Goal: Obtain resource: Download file/media

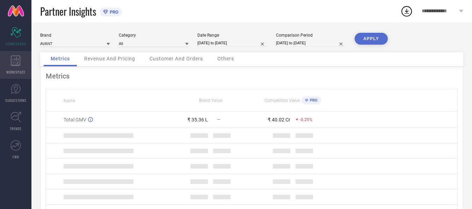
click at [22, 65] on div "WORKSPACE" at bounding box center [15, 65] width 31 height 28
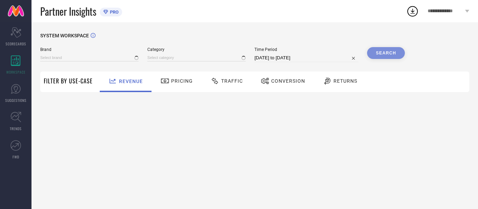
type input "AVANT"
type input "All"
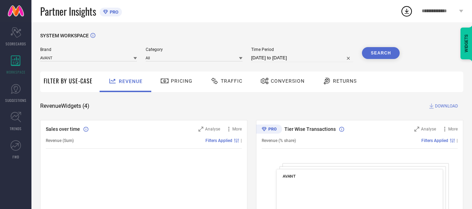
click at [229, 79] on span "Traffic" at bounding box center [232, 81] width 22 height 6
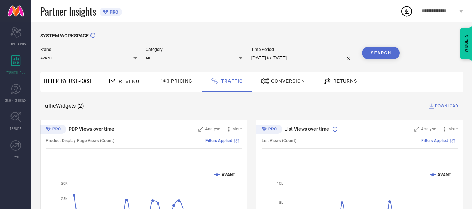
click at [229, 58] on input at bounding box center [194, 57] width 97 height 7
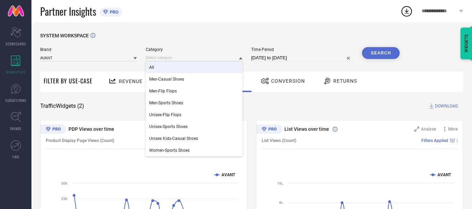
click at [225, 66] on div "All" at bounding box center [194, 68] width 97 height 12
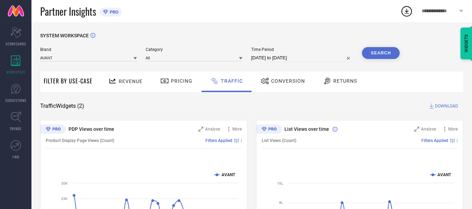
select select "6"
select select "2025"
select select "7"
select select "2025"
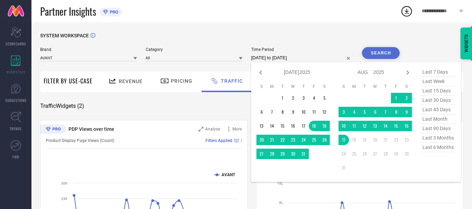
click at [283, 57] on input "[DATE] to [DATE]" at bounding box center [302, 58] width 102 height 8
click at [263, 73] on icon at bounding box center [261, 73] width 8 height 8
select select "5"
select select "2025"
select select "6"
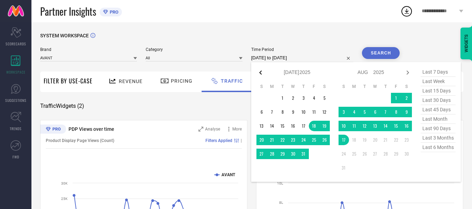
select select "2025"
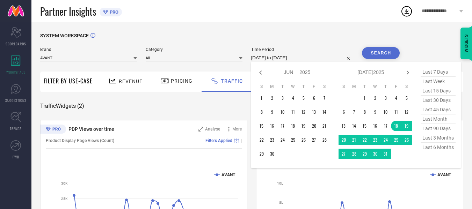
click at [263, 73] on icon at bounding box center [261, 73] width 8 height 8
select select "4"
select select "2025"
select select "5"
select select "2025"
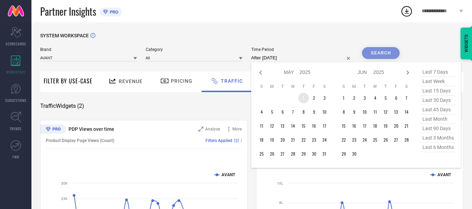
click at [307, 99] on td "1" at bounding box center [304, 98] width 10 height 10
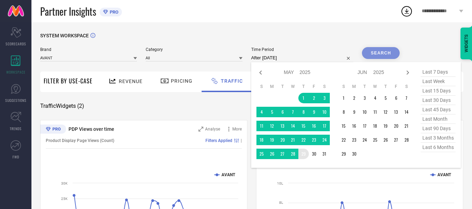
type input "[DATE] to [DATE]"
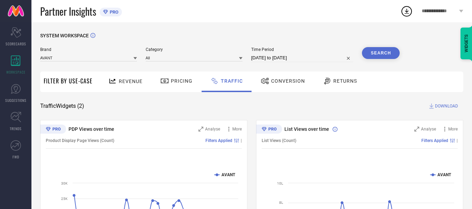
click at [374, 58] on button "Search" at bounding box center [381, 53] width 38 height 12
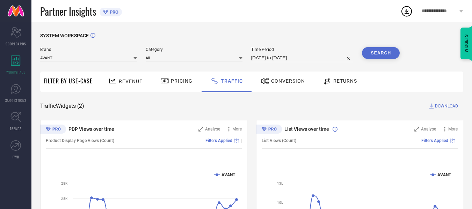
click at [446, 106] on span "DOWNLOAD" at bounding box center [446, 106] width 23 height 7
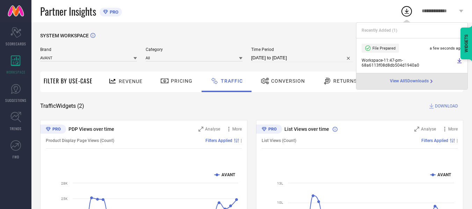
select select "4"
select select "2025"
select select "5"
select select "2025"
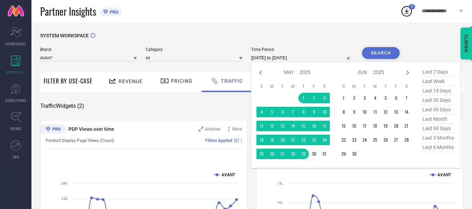
click at [311, 58] on input "[DATE] to [DATE]" at bounding box center [302, 58] width 102 height 8
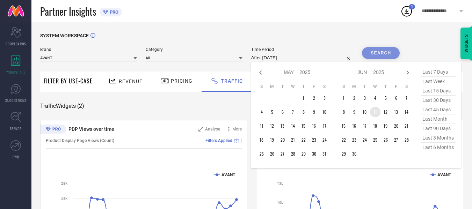
click at [376, 114] on td "11" at bounding box center [375, 112] width 10 height 10
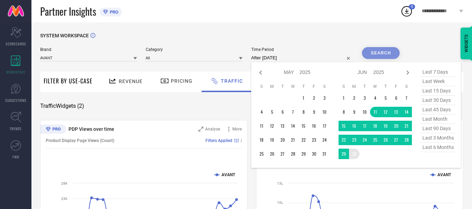
type input "[DATE] to [DATE]"
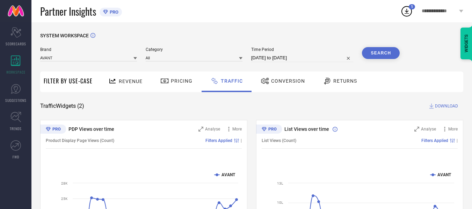
click at [385, 55] on button "Search" at bounding box center [381, 53] width 38 height 12
click at [436, 107] on span "DOWNLOAD" at bounding box center [446, 106] width 23 height 7
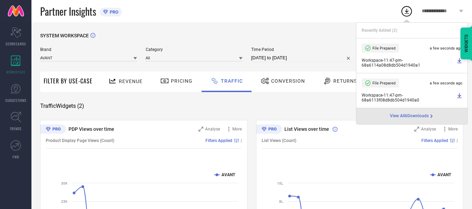
select select "5"
select select "2025"
select select "6"
select select "2025"
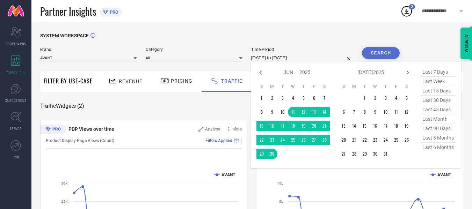
click at [316, 57] on input "[DATE] to [DATE]" at bounding box center [302, 58] width 102 height 8
click at [366, 98] on td "1" at bounding box center [365, 98] width 10 height 10
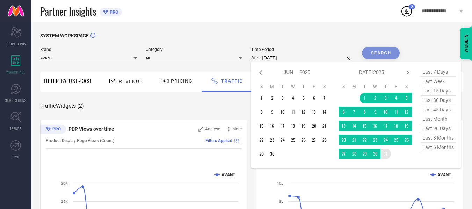
type input "[DATE] to [DATE]"
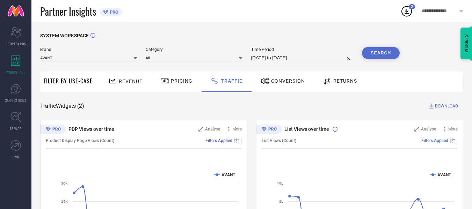
click at [386, 53] on button "Search" at bounding box center [381, 53] width 38 height 12
click at [440, 107] on span "DOWNLOAD" at bounding box center [446, 106] width 23 height 7
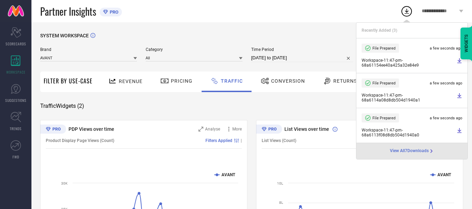
click at [266, 19] on div "Partner Insights PRO" at bounding box center [220, 11] width 360 height 22
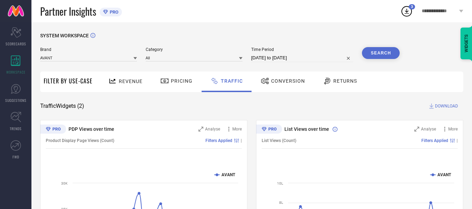
click at [315, 56] on input "[DATE] to [DATE]" at bounding box center [302, 58] width 102 height 8
select select "6"
select select "2025"
select select "7"
select select "2025"
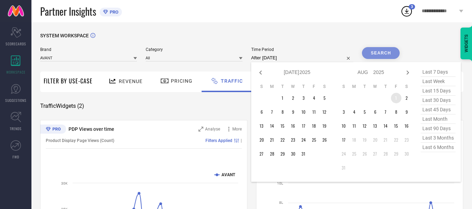
click at [397, 99] on td "1" at bounding box center [396, 98] width 10 height 10
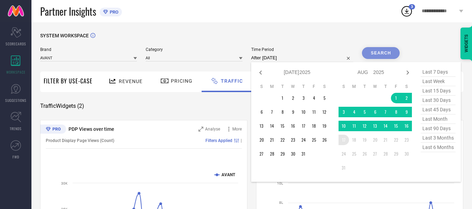
type input "[DATE] to [DATE]"
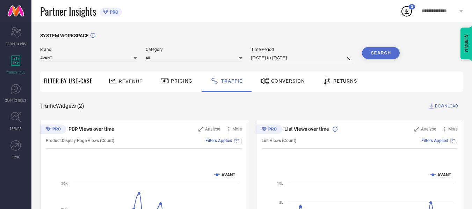
click at [380, 56] on button "Search" at bounding box center [381, 53] width 38 height 12
click at [445, 107] on span "DOWNLOAD" at bounding box center [446, 106] width 23 height 7
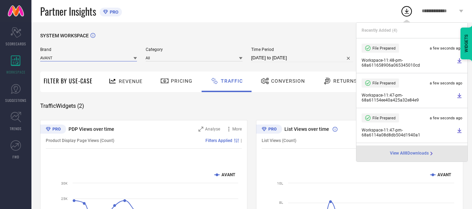
click at [123, 57] on input at bounding box center [88, 57] width 97 height 7
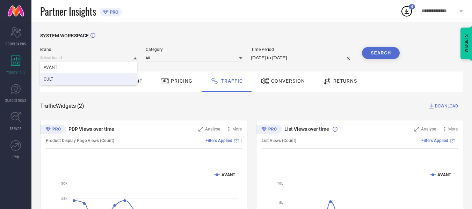
click at [87, 77] on div "CULT" at bounding box center [88, 79] width 97 height 12
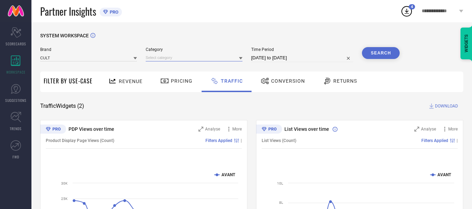
click at [173, 59] on input at bounding box center [194, 57] width 97 height 7
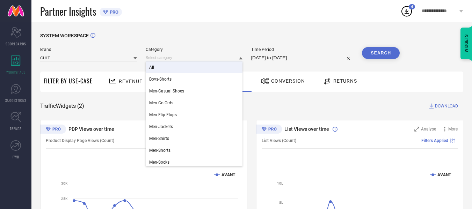
click at [169, 67] on div "All" at bounding box center [194, 68] width 97 height 12
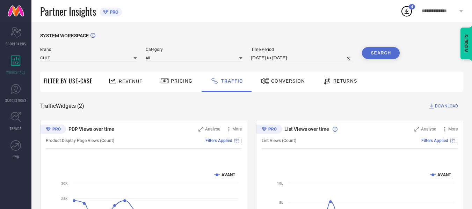
click at [314, 57] on input "[DATE] to [DATE]" at bounding box center [302, 58] width 102 height 8
select select "7"
select select "2025"
select select "8"
select select "2025"
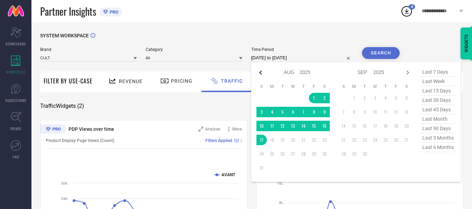
click at [263, 72] on icon at bounding box center [261, 73] width 8 height 8
select select "5"
select select "2025"
select select "6"
select select "2025"
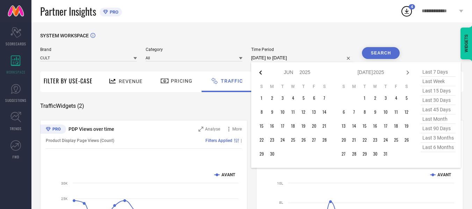
click at [262, 72] on icon at bounding box center [260, 73] width 2 height 4
select select "4"
select select "2025"
select select "5"
select select "2025"
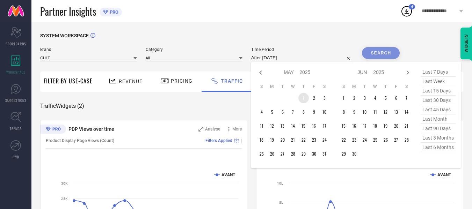
click at [307, 99] on td "1" at bounding box center [304, 98] width 10 height 10
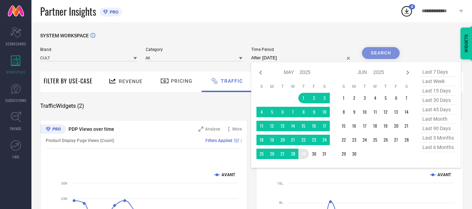
type input "[DATE] to [DATE]"
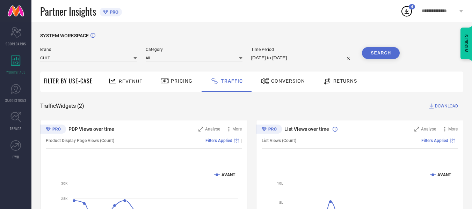
click at [389, 53] on button "Search" at bounding box center [381, 53] width 38 height 12
click at [443, 106] on span "DOWNLOAD" at bounding box center [446, 106] width 23 height 7
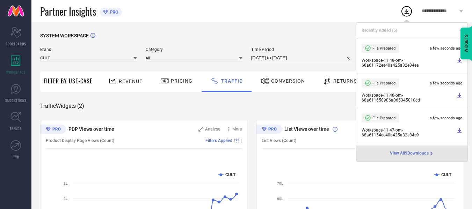
select select "4"
select select "2025"
select select "5"
select select "2025"
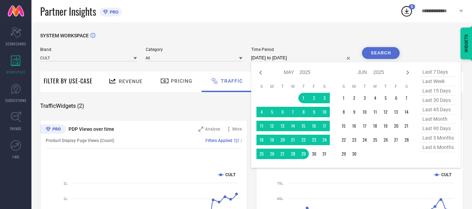
click at [299, 62] on input "[DATE] to [DATE]" at bounding box center [302, 58] width 102 height 8
click at [366, 112] on td "10" at bounding box center [365, 112] width 10 height 10
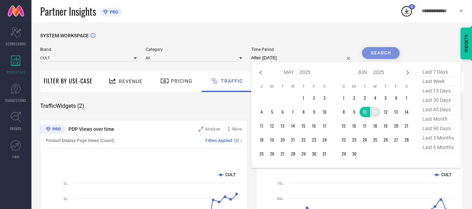
type input "[DATE] to [DATE]"
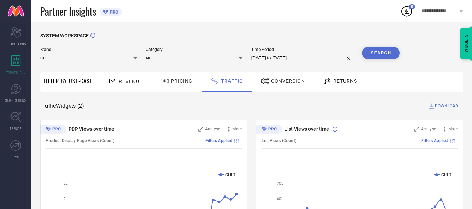
click at [307, 58] on input "[DATE] to [DATE]" at bounding box center [302, 58] width 102 height 8
select select "5"
select select "2025"
select select "6"
select select "2025"
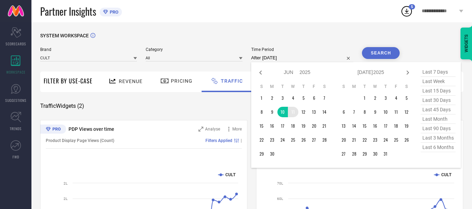
click at [294, 114] on td "11" at bounding box center [293, 112] width 10 height 10
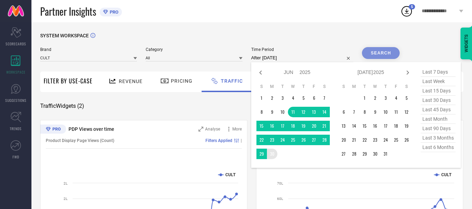
type input "[DATE] to [DATE]"
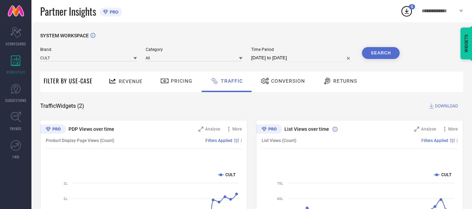
click at [379, 56] on button "Search" at bounding box center [381, 53] width 38 height 12
click at [440, 105] on span "DOWNLOAD" at bounding box center [446, 106] width 23 height 7
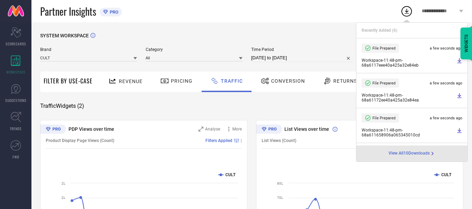
click at [310, 58] on input "[DATE] to [DATE]" at bounding box center [302, 58] width 102 height 8
select select "5"
select select "2025"
select select "6"
select select "2025"
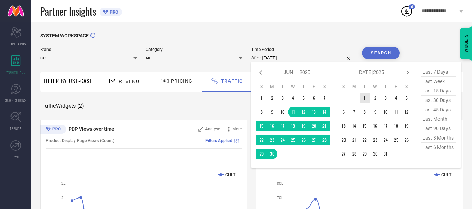
click at [367, 97] on td "1" at bounding box center [365, 98] width 10 height 10
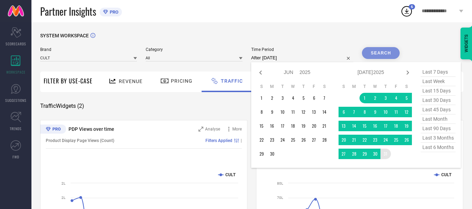
type input "[DATE] to [DATE]"
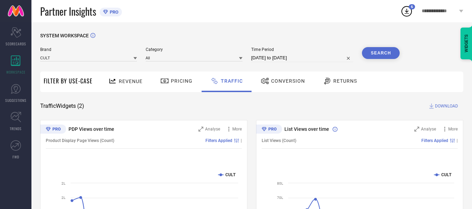
click at [378, 56] on button "Search" at bounding box center [381, 53] width 38 height 12
click at [441, 105] on span "DOWNLOAD" at bounding box center [446, 106] width 23 height 7
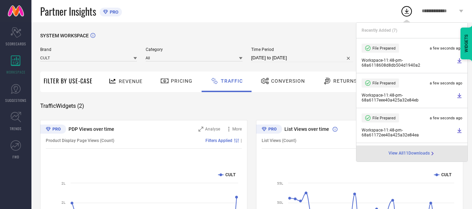
select select "6"
select select "2025"
select select "7"
select select "2025"
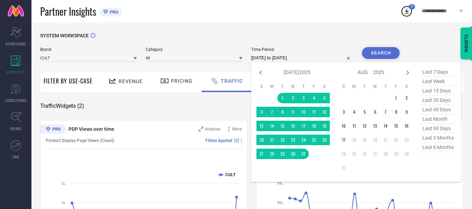
click at [324, 57] on input "[DATE] to [DATE]" at bounding box center [302, 58] width 102 height 8
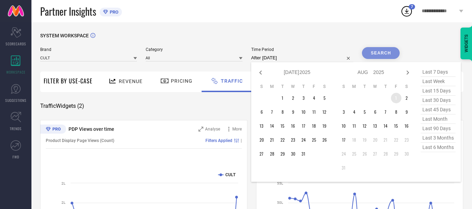
click at [399, 95] on td "1" at bounding box center [396, 98] width 10 height 10
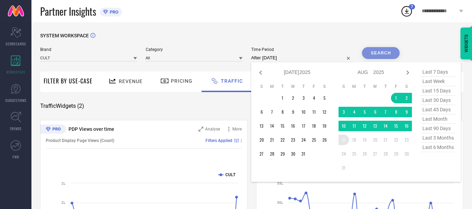
type input "[DATE] to [DATE]"
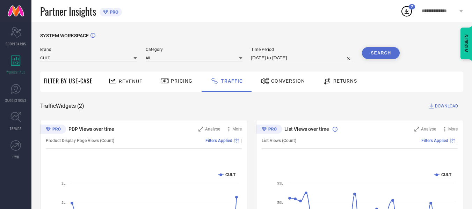
click at [372, 48] on button "Search" at bounding box center [381, 53] width 38 height 12
click at [448, 105] on span "DOWNLOAD" at bounding box center [446, 106] width 23 height 7
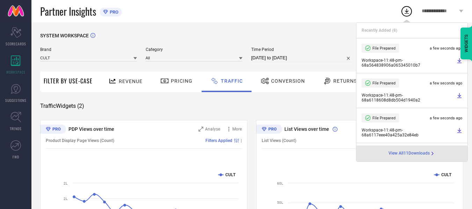
click at [227, 15] on div "Partner Insights PRO" at bounding box center [220, 11] width 360 height 22
